Goal: Task Accomplishment & Management: Use online tool/utility

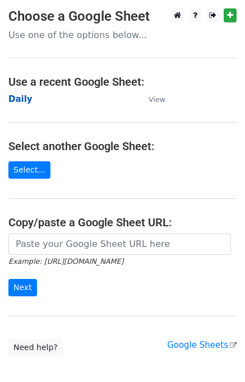
click at [25, 97] on strong "Daily" at bounding box center [20, 99] width 24 height 10
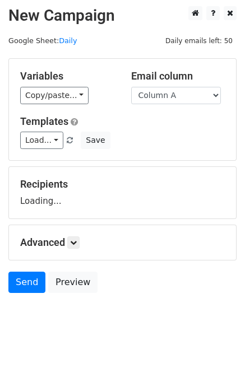
scroll to position [7, 0]
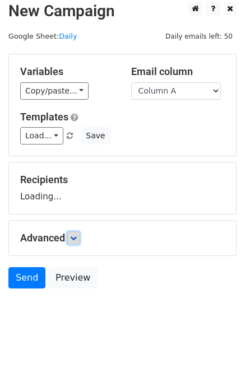
click at [71, 235] on link at bounding box center [73, 238] width 12 height 12
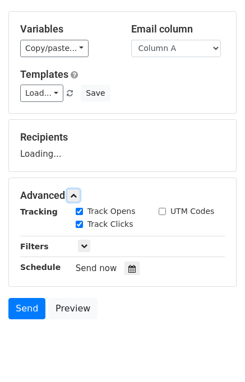
scroll to position [93, 0]
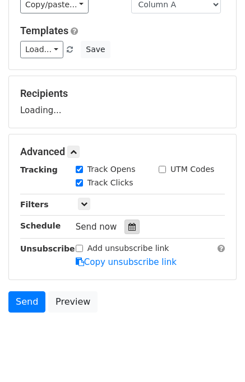
click at [128, 223] on icon at bounding box center [131, 227] width 7 height 8
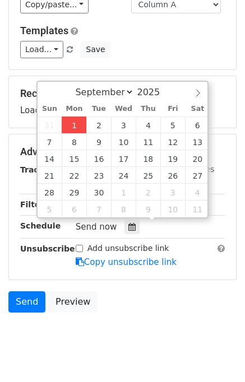
type input "2025-09-01 15:37"
type input "03"
type input "37"
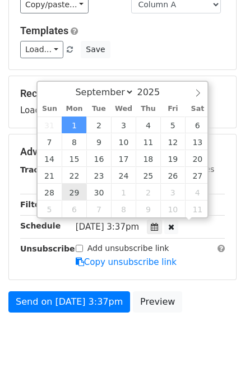
scroll to position [0, 0]
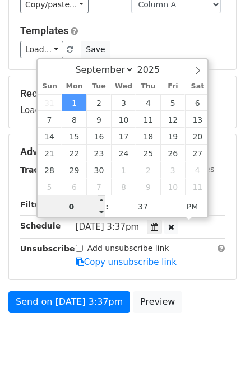
type input "03"
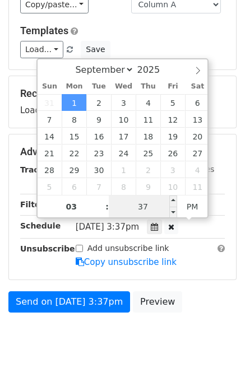
click at [146, 202] on input "37" at bounding box center [143, 206] width 68 height 22
type input "40"
type input "2025-09-01 15:40"
click at [191, 309] on div "Send on Sep 1 at 3:37pm Preview" at bounding box center [122, 304] width 245 height 27
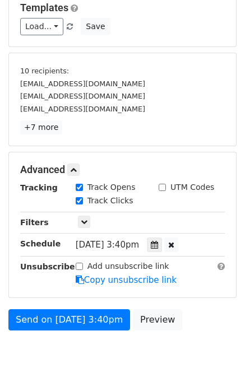
scroll to position [157, 0]
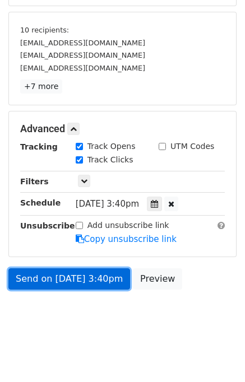
click at [71, 278] on link "Send on Sep 1 at 3:40pm" at bounding box center [68, 278] width 121 height 21
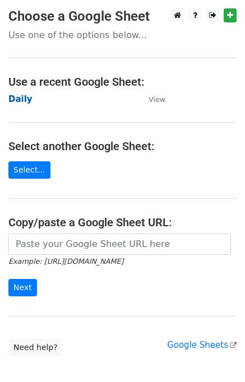
click at [21, 99] on strong "Daily" at bounding box center [20, 99] width 24 height 10
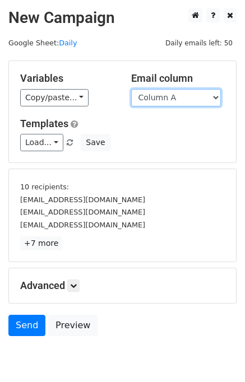
click at [176, 102] on select "Column A Column B Column C Column D Column E" at bounding box center [176, 97] width 90 height 17
select select "Column B"
click at [131, 89] on select "Column A Column B Column C Column D Column E" at bounding box center [176, 97] width 90 height 17
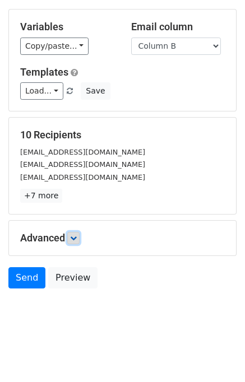
click at [74, 238] on icon at bounding box center [73, 238] width 7 height 7
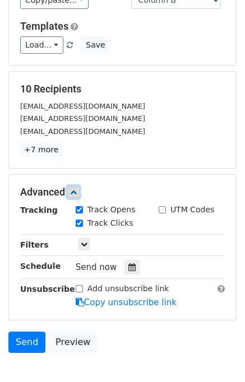
scroll to position [130, 0]
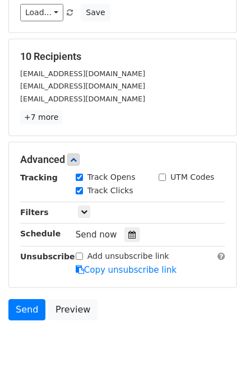
click at [133, 231] on div "Send now" at bounding box center [142, 234] width 132 height 15
click at [128, 232] on icon at bounding box center [131, 235] width 7 height 8
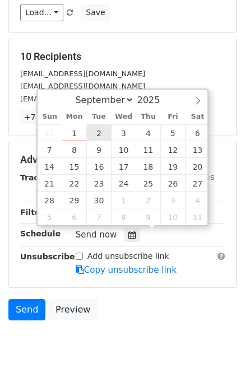
type input "2025-09-02 12:00"
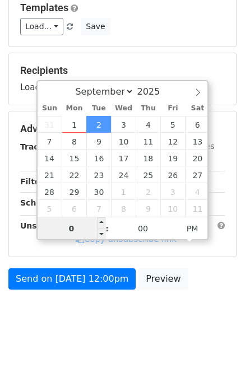
type input "02"
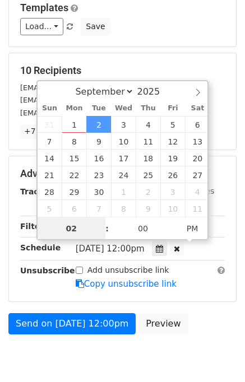
scroll to position [130, 0]
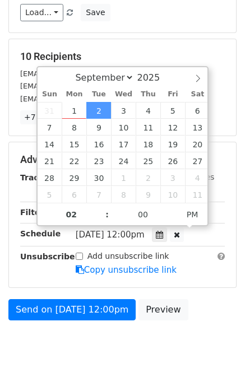
type input "2025-09-02 14:00"
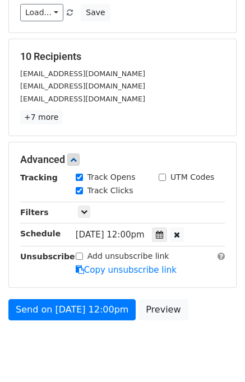
click at [208, 311] on div "Send on Sep 2 at 12:00pm Preview" at bounding box center [122, 312] width 245 height 27
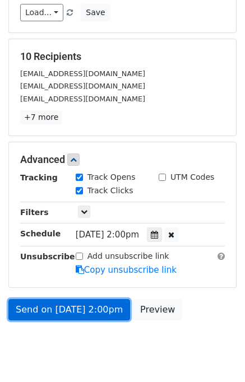
click at [79, 302] on link "Send on Sep 2 at 2:00pm" at bounding box center [68, 309] width 121 height 21
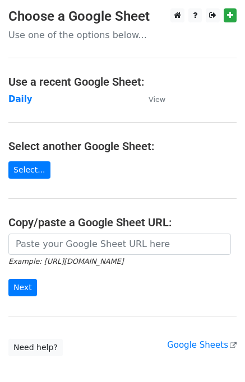
click at [29, 101] on td "Daily" at bounding box center [72, 99] width 129 height 13
click at [20, 97] on strong "Daily" at bounding box center [20, 99] width 24 height 10
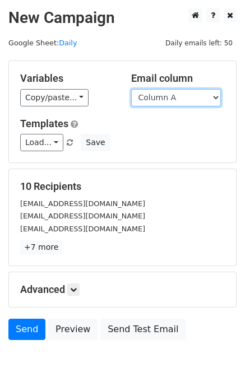
click at [177, 98] on select "Column A Column B Column C Column D Column E" at bounding box center [176, 97] width 90 height 17
select select "Column C"
click at [131, 89] on select "Column A Column B Column C Column D Column E" at bounding box center [176, 97] width 90 height 17
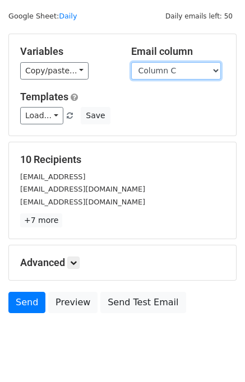
scroll to position [51, 0]
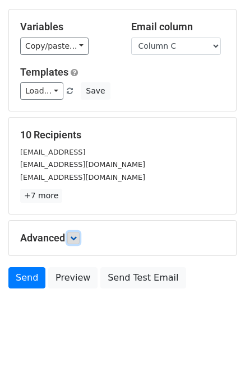
click at [74, 238] on icon at bounding box center [73, 238] width 7 height 7
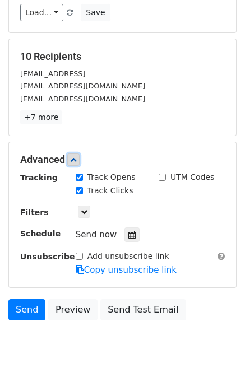
scroll to position [131, 0]
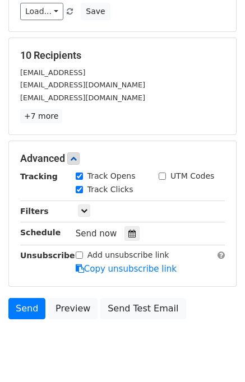
click at [133, 227] on div "Send now" at bounding box center [142, 233] width 132 height 15
click at [128, 233] on icon at bounding box center [131, 233] width 7 height 8
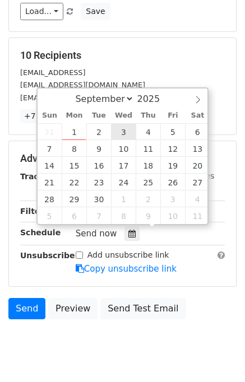
type input "2025-09-03 12:00"
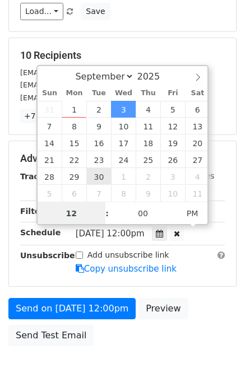
scroll to position [0, 0]
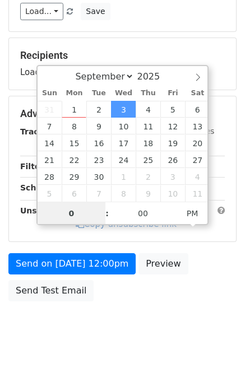
type input "03"
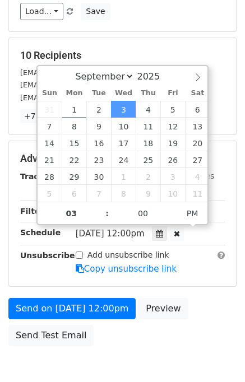
type input "2025-09-03 15:00"
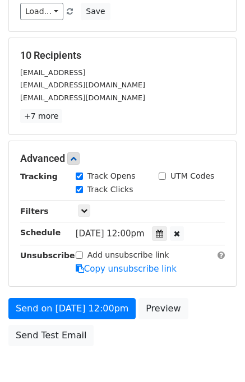
click at [213, 280] on div "Advanced Tracking Track Opens UTM Codes Track Clicks Filters Only include sprea…" at bounding box center [122, 213] width 227 height 145
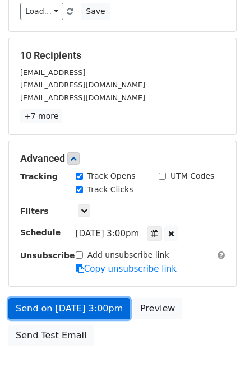
click at [97, 306] on link "Send on Sep 3 at 3:00pm" at bounding box center [68, 308] width 121 height 21
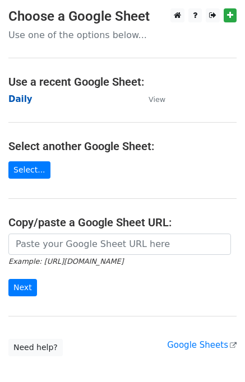
click at [19, 104] on strong "Daily" at bounding box center [20, 99] width 24 height 10
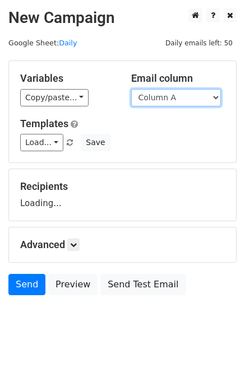
click at [168, 101] on select "Column A Column B Column C Column D Column E" at bounding box center [176, 97] width 90 height 17
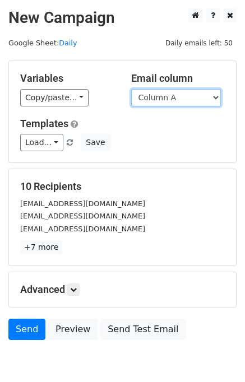
click at [174, 104] on select "Column A Column B Column C Column D Column E" at bounding box center [176, 97] width 90 height 17
select select "Column D"
click at [131, 89] on select "Column A Column B Column C Column D Column E" at bounding box center [176, 97] width 90 height 17
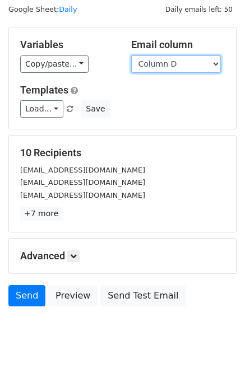
scroll to position [51, 0]
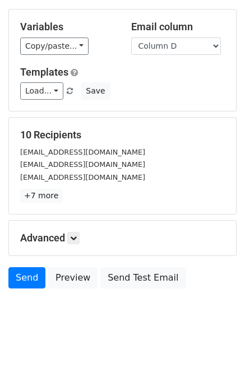
click at [76, 229] on div "Advanced Tracking Track Opens UTM Codes Track Clicks Filters Only include sprea…" at bounding box center [122, 238] width 227 height 35
drag, startPoint x: 73, startPoint y: 238, endPoint x: 91, endPoint y: 231, distance: 19.1
click at [74, 237] on icon at bounding box center [73, 238] width 7 height 7
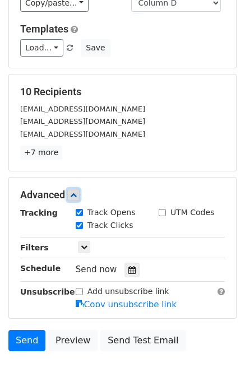
scroll to position [140, 0]
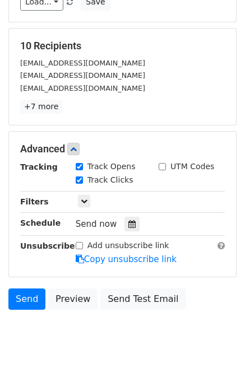
click at [115, 230] on div "Tracking Track Opens UTM Codes Track Clicks Filters Only include spreadsheet ro…" at bounding box center [122, 213] width 204 height 105
click at [128, 223] on icon at bounding box center [131, 224] width 7 height 8
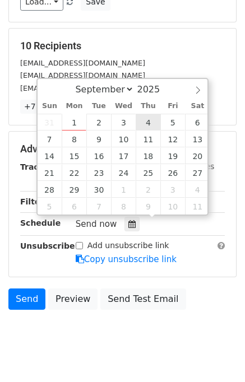
type input "2025-09-04 12:00"
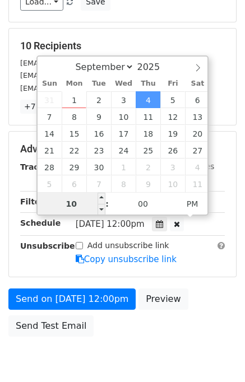
click at [77, 203] on input "10" at bounding box center [71, 204] width 68 height 22
click at [79, 203] on input "10" at bounding box center [71, 204] width 68 height 22
type input "04"
type input "2025-09-04 16:00"
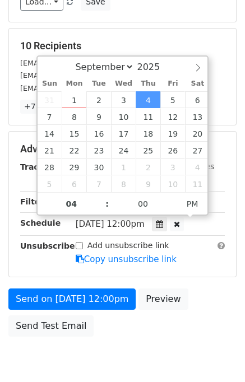
click at [191, 283] on form "Variables Copy/paste... {{Column A}} {{Column B}} {{Column C}} {{Column D}} {{C…" at bounding box center [122, 131] width 228 height 422
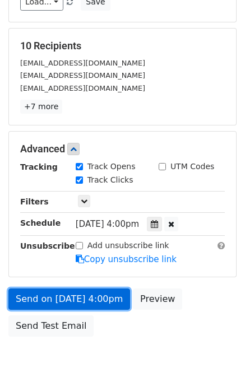
click at [91, 296] on link "Send on Sep 4 at 4:00pm" at bounding box center [68, 298] width 121 height 21
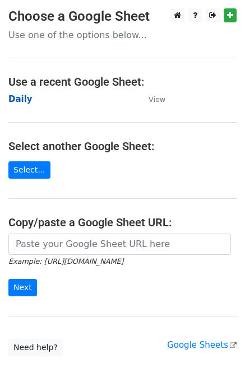
click at [21, 98] on strong "Daily" at bounding box center [20, 99] width 24 height 10
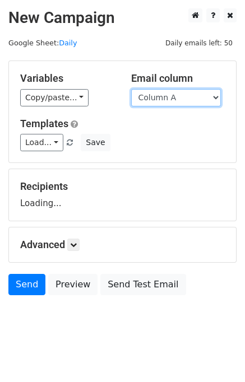
click at [171, 97] on select "Column A Column B Column C Column D Column E" at bounding box center [176, 97] width 90 height 17
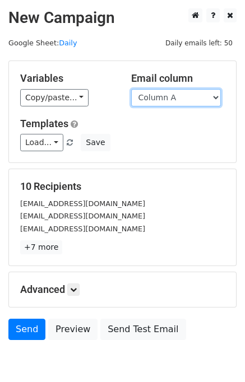
click at [170, 94] on select "Column A Column B Column C Column D Column E" at bounding box center [176, 97] width 90 height 17
select select "Column E"
click at [131, 89] on select "Column A Column B Column C Column D Column E" at bounding box center [176, 97] width 90 height 17
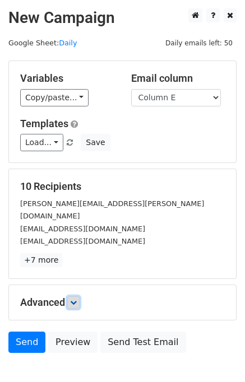
click at [76, 299] on icon at bounding box center [73, 302] width 7 height 7
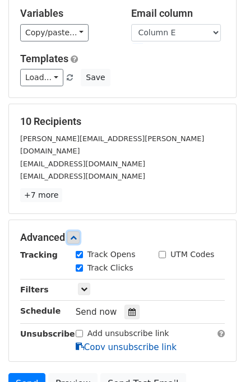
scroll to position [130, 0]
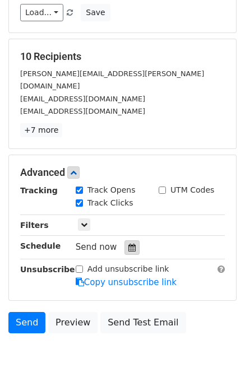
click at [129, 240] on div at bounding box center [131, 247] width 15 height 15
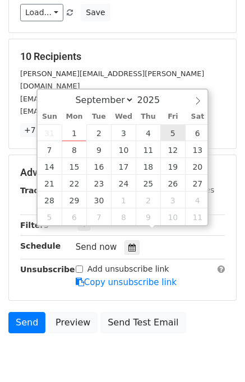
type input "[DATE] 12:00"
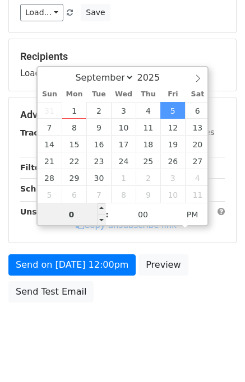
type input "05"
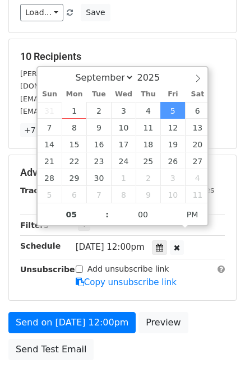
type input "[DATE] 17:00"
click at [203, 312] on div "Send on [DATE] 12:00pm Preview Send Test Email" at bounding box center [122, 339] width 245 height 54
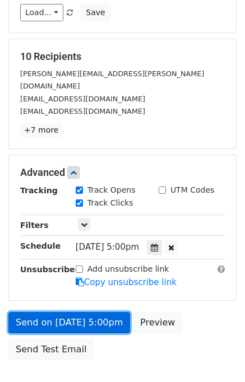
click at [78, 312] on link "Send on [DATE] 5:00pm" at bounding box center [68, 322] width 121 height 21
